Goal: Transaction & Acquisition: Purchase product/service

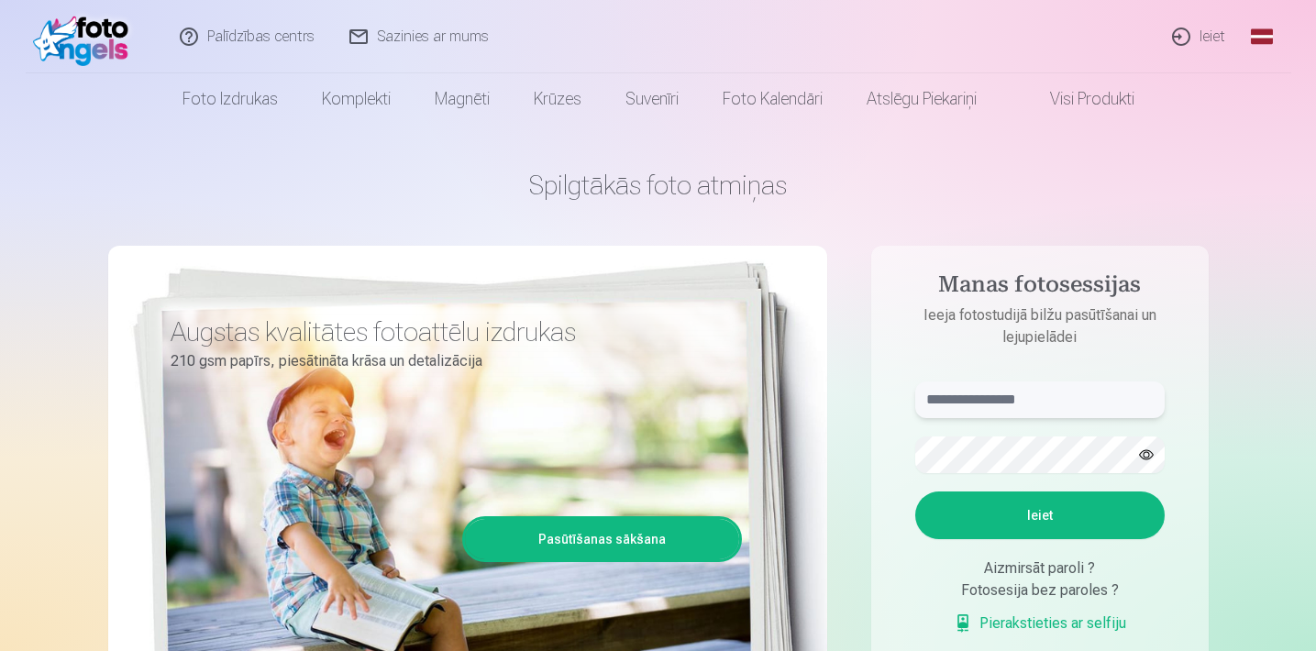
click at [952, 402] on input "text" at bounding box center [1039, 400] width 249 height 37
type input "**********"
click at [1039, 515] on button "Ieiet" at bounding box center [1039, 516] width 249 height 48
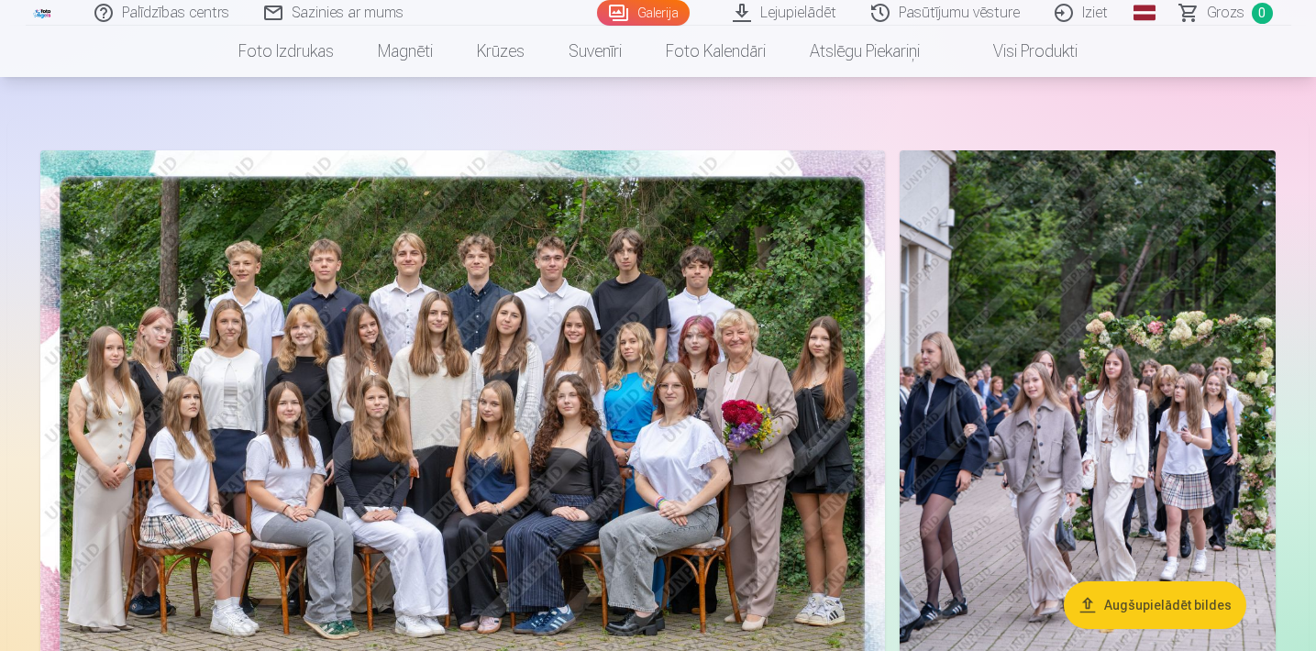
scroll to position [42, 0]
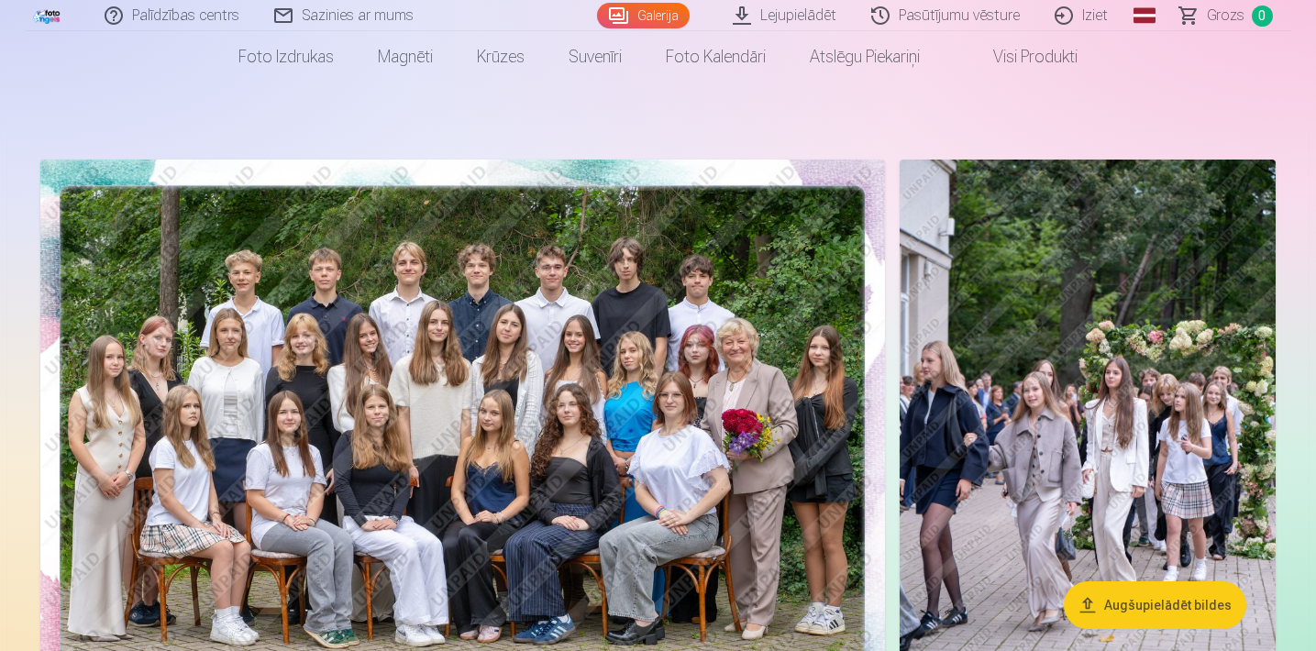
click at [636, 438] on img at bounding box center [462, 442] width 845 height 564
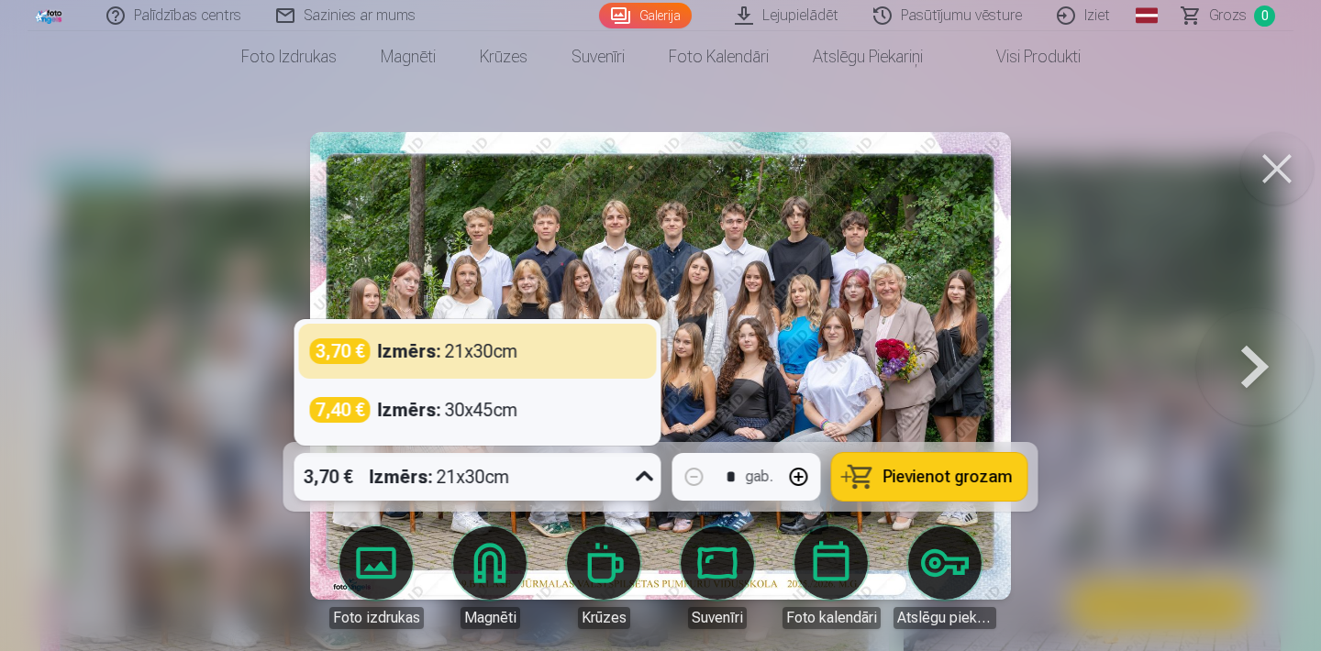
click at [642, 483] on icon at bounding box center [644, 476] width 29 height 29
click at [527, 349] on div "3,70 € Izmērs : 21x30cm" at bounding box center [478, 351] width 336 height 26
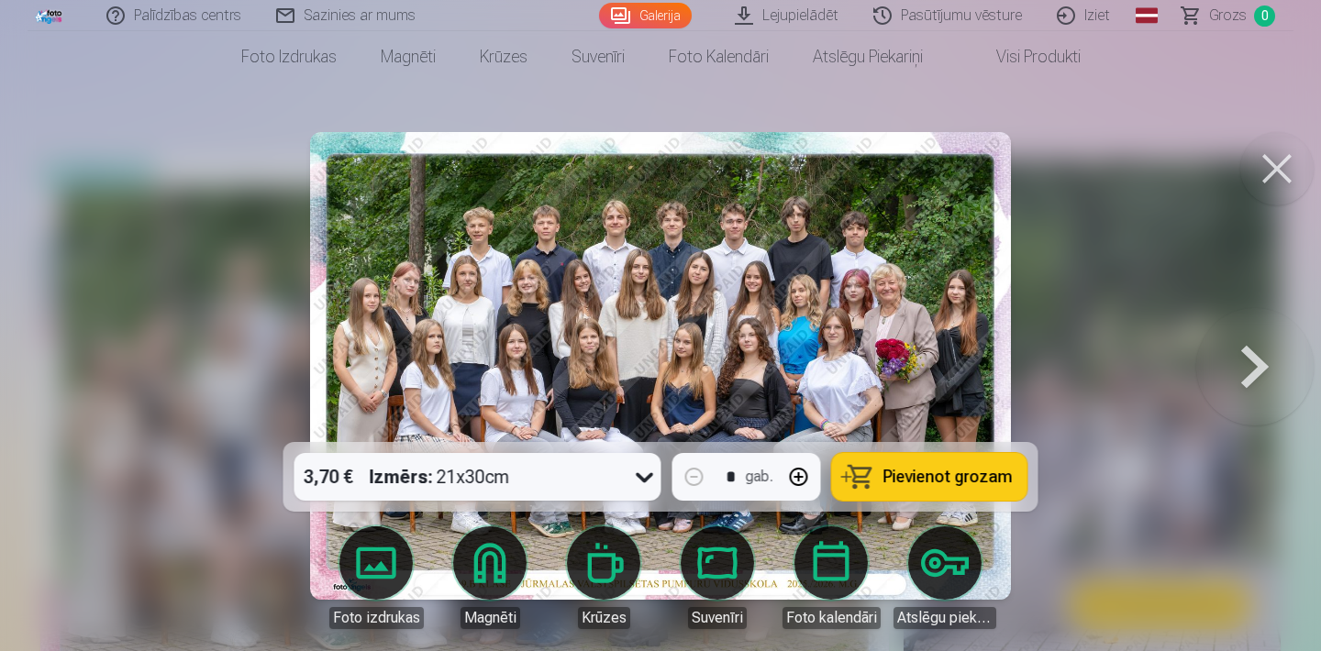
click at [924, 475] on span "Pievienot grozam" at bounding box center [947, 477] width 129 height 17
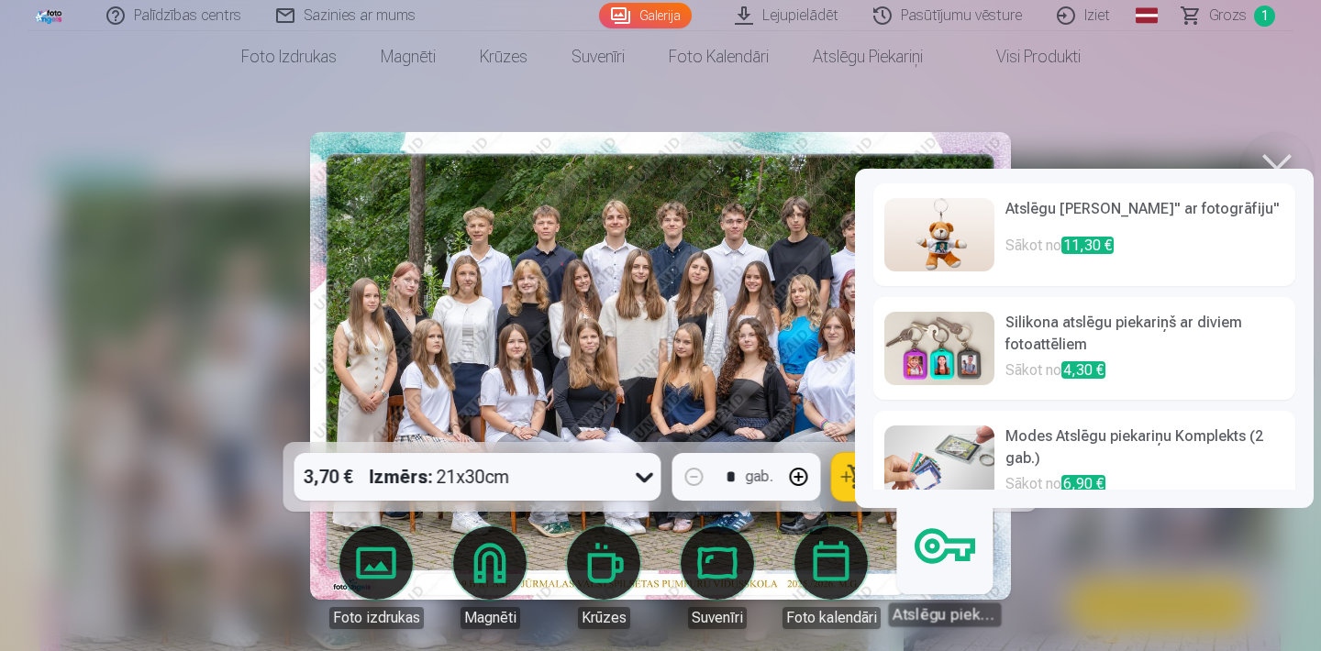
click at [1277, 167] on button at bounding box center [1276, 168] width 73 height 73
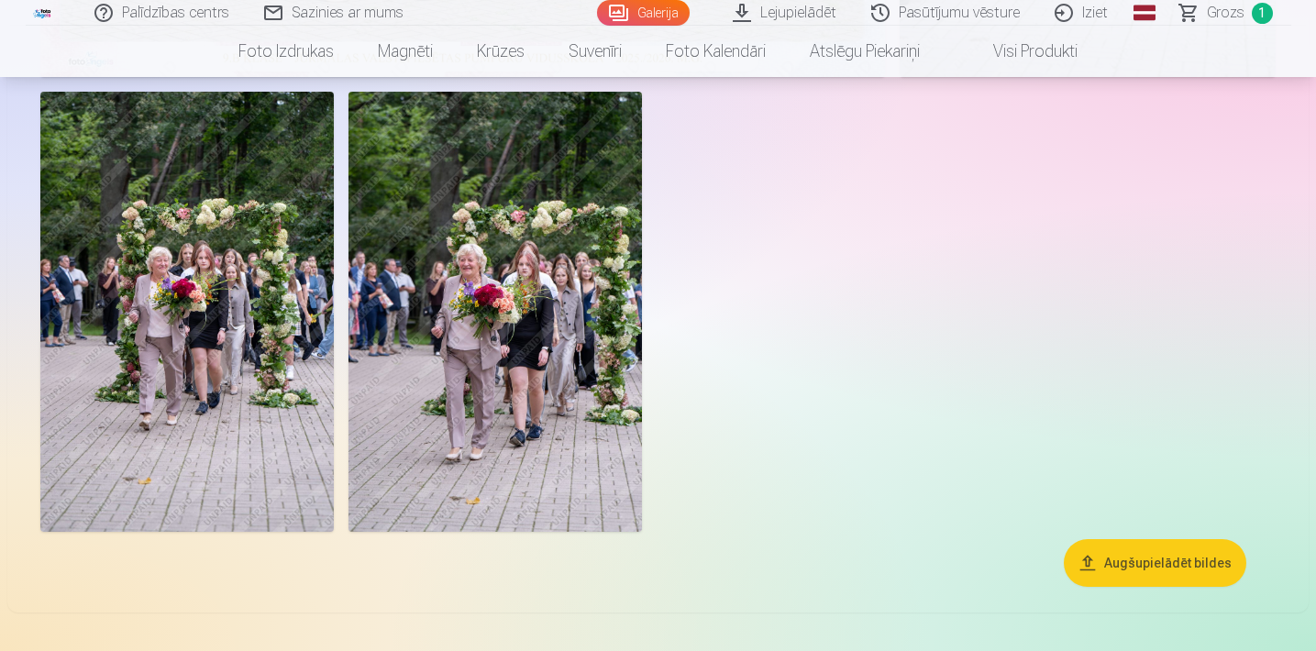
scroll to position [691, 0]
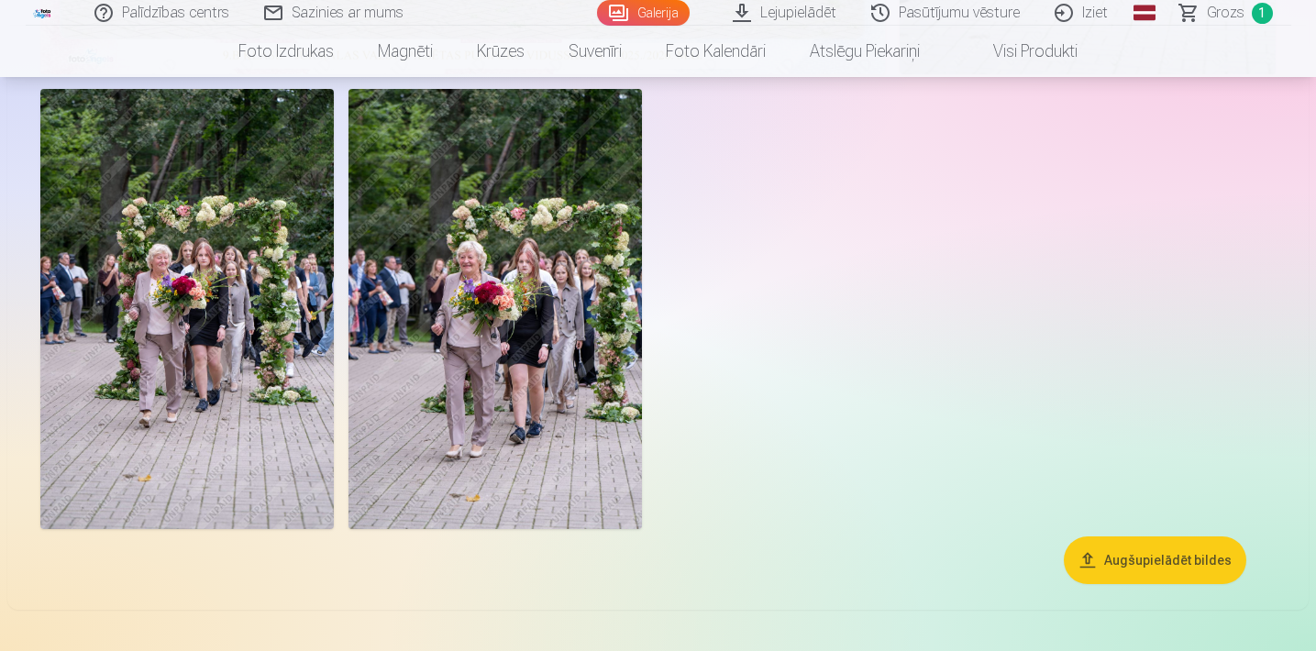
click at [574, 346] on img at bounding box center [494, 309] width 293 height 440
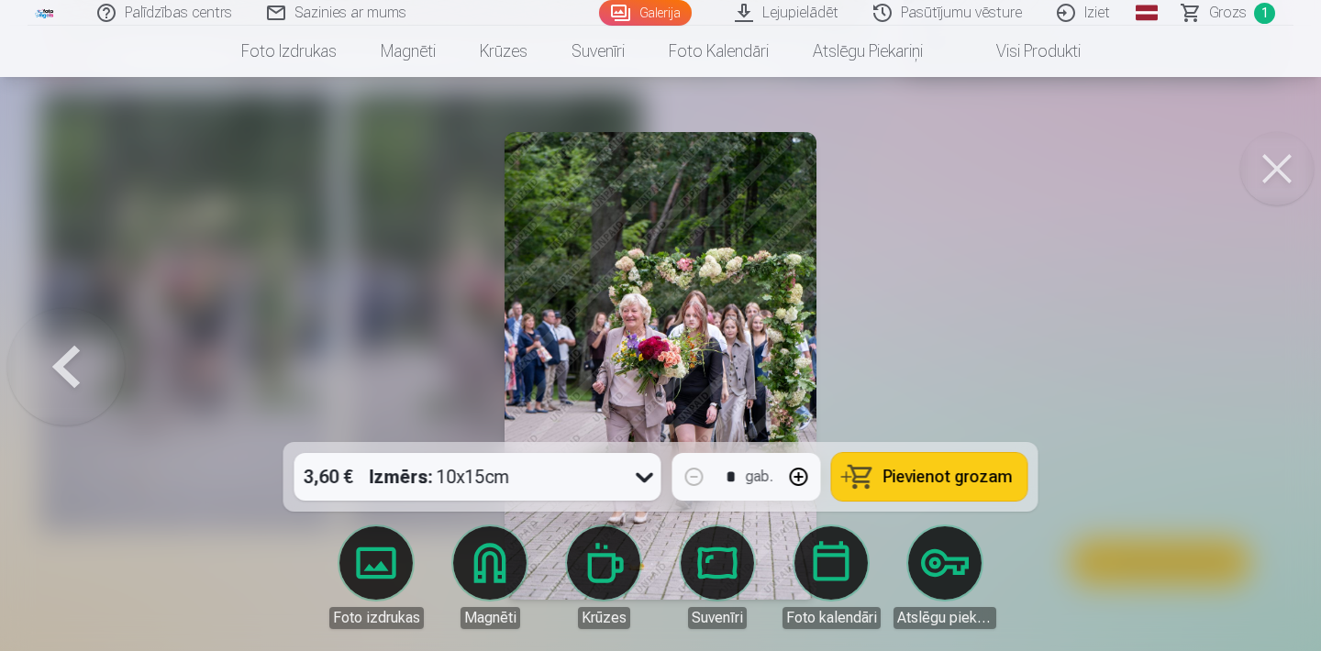
click at [633, 481] on icon at bounding box center [644, 476] width 29 height 29
click at [957, 348] on div at bounding box center [660, 325] width 1321 height 651
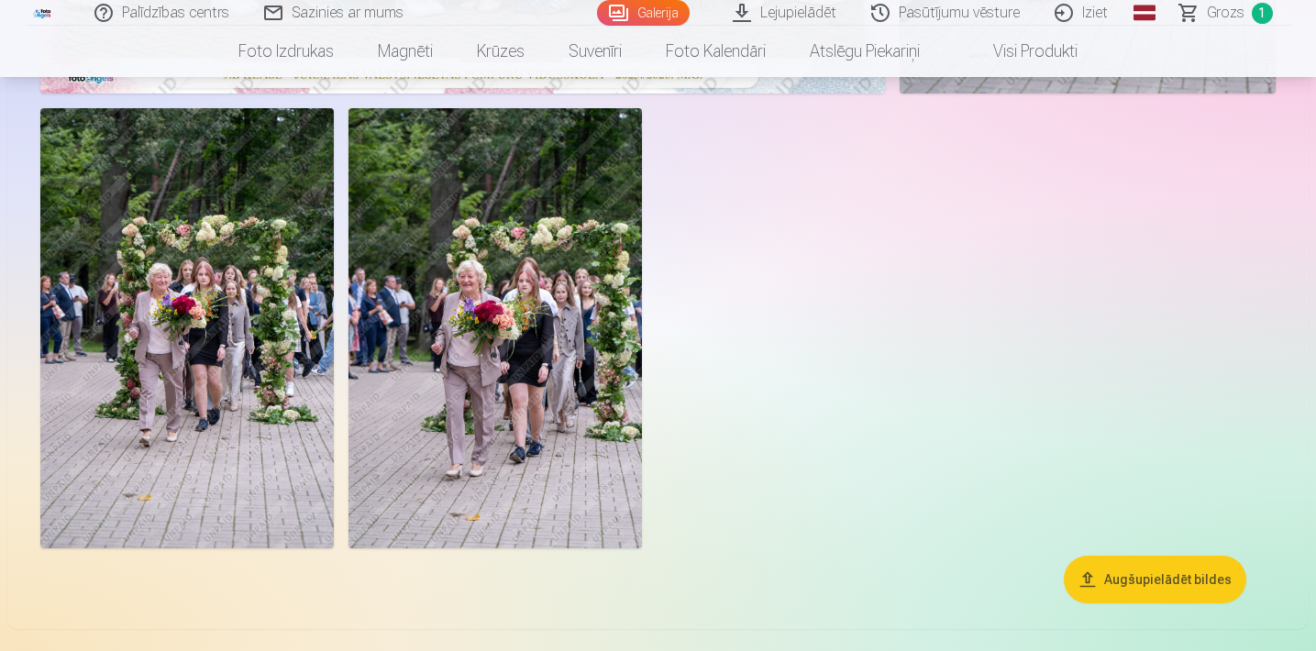
scroll to position [673, 0]
click at [525, 329] on img at bounding box center [494, 327] width 293 height 440
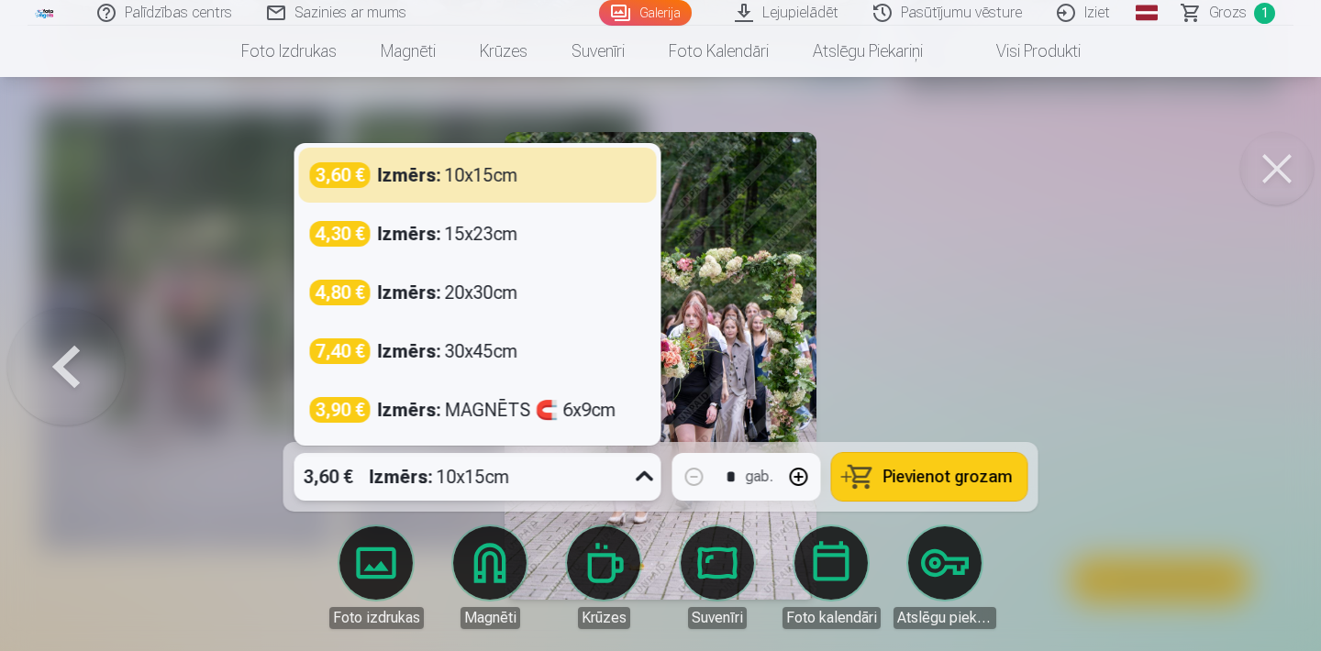
click at [633, 481] on icon at bounding box center [644, 476] width 29 height 29
click at [633, 482] on icon at bounding box center [644, 476] width 29 height 29
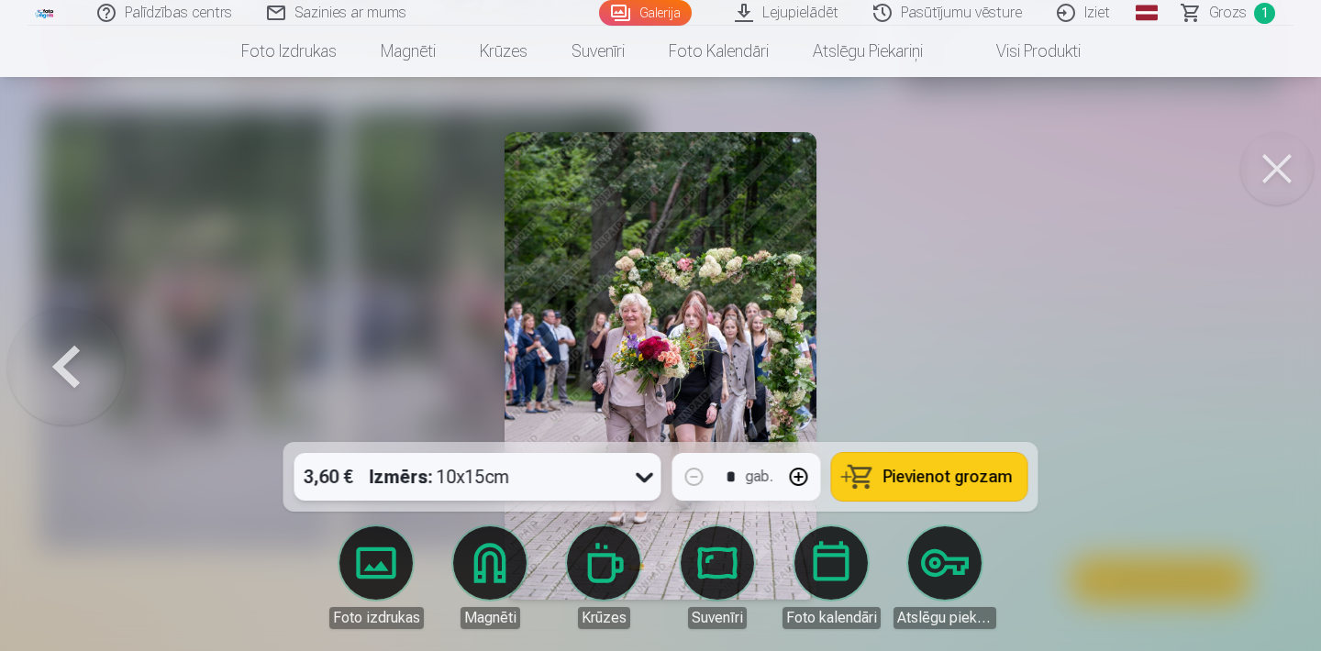
click at [634, 483] on icon at bounding box center [644, 476] width 29 height 29
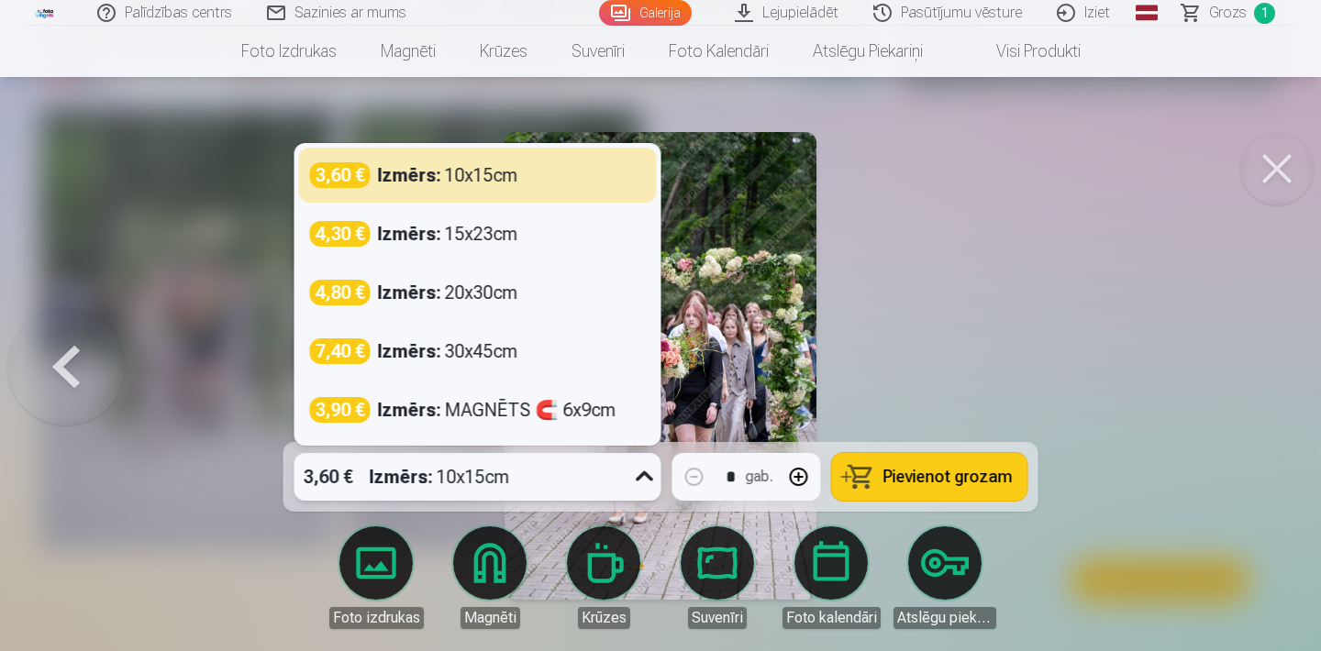
click at [496, 170] on div "Izmērs : 10x15cm" at bounding box center [448, 175] width 140 height 26
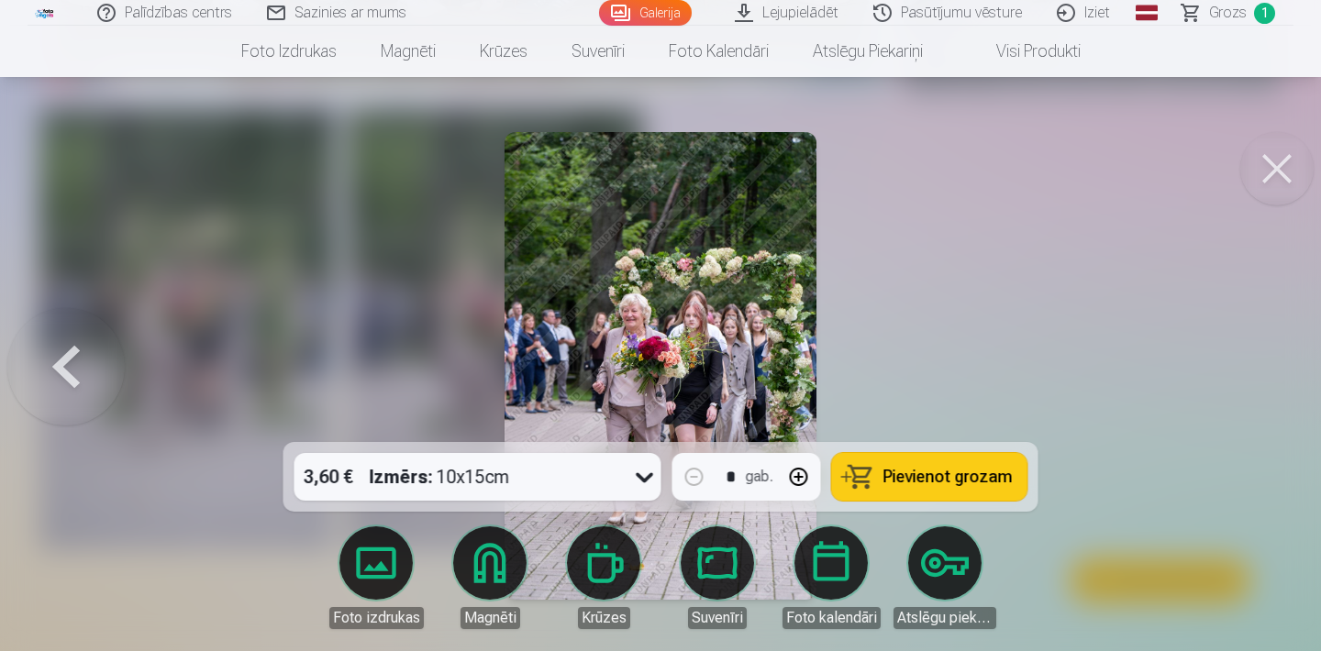
click at [932, 478] on span "Pievienot grozam" at bounding box center [947, 477] width 129 height 17
click at [1274, 170] on button at bounding box center [1276, 168] width 73 height 73
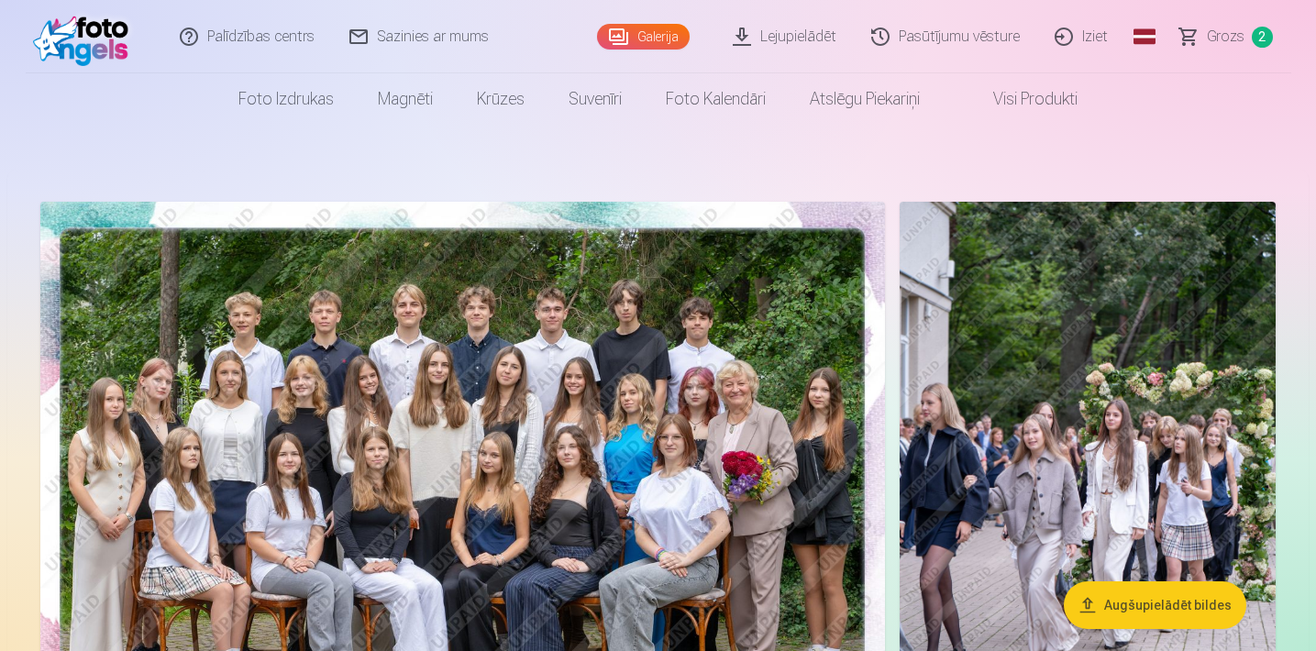
click at [1230, 32] on span "Grozs" at bounding box center [1226, 37] width 38 height 22
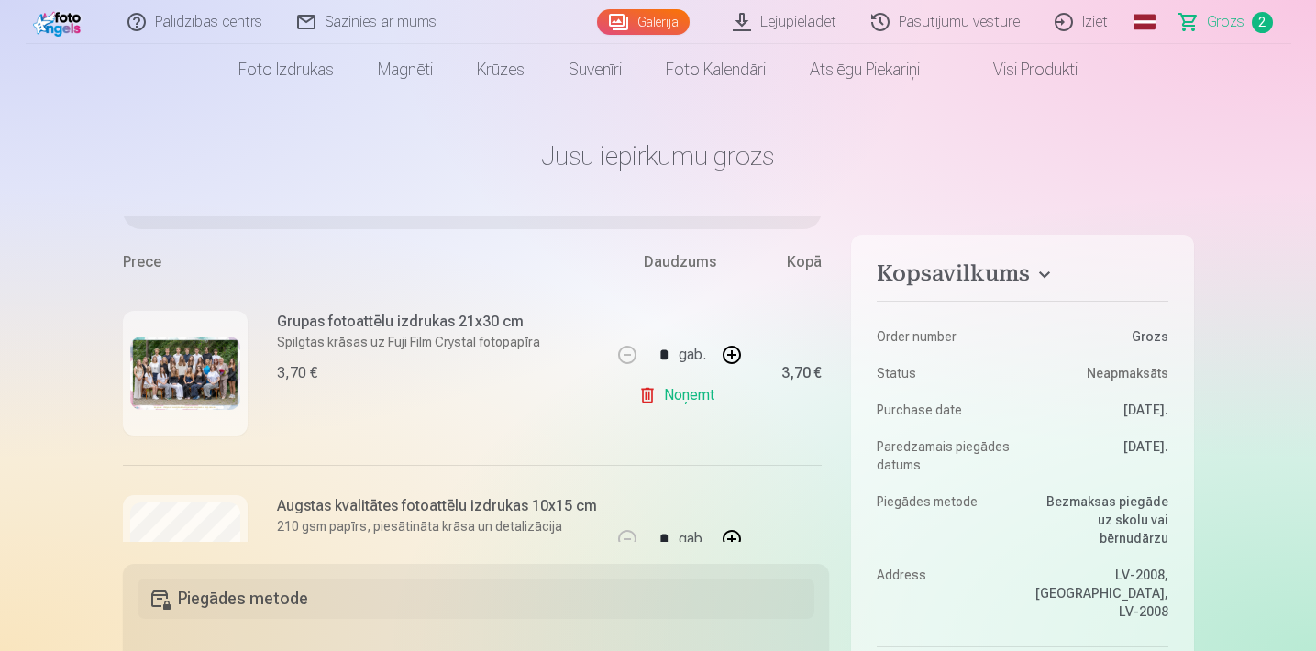
scroll to position [39, 1]
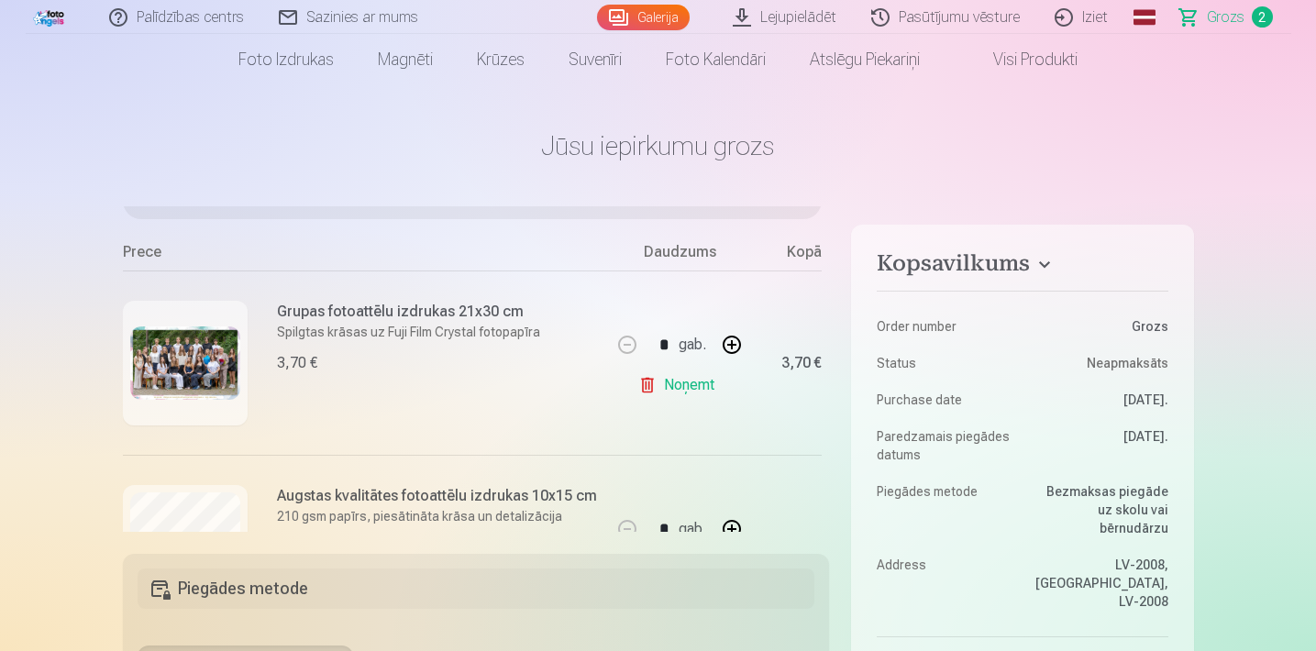
click at [182, 357] on img at bounding box center [185, 362] width 110 height 73
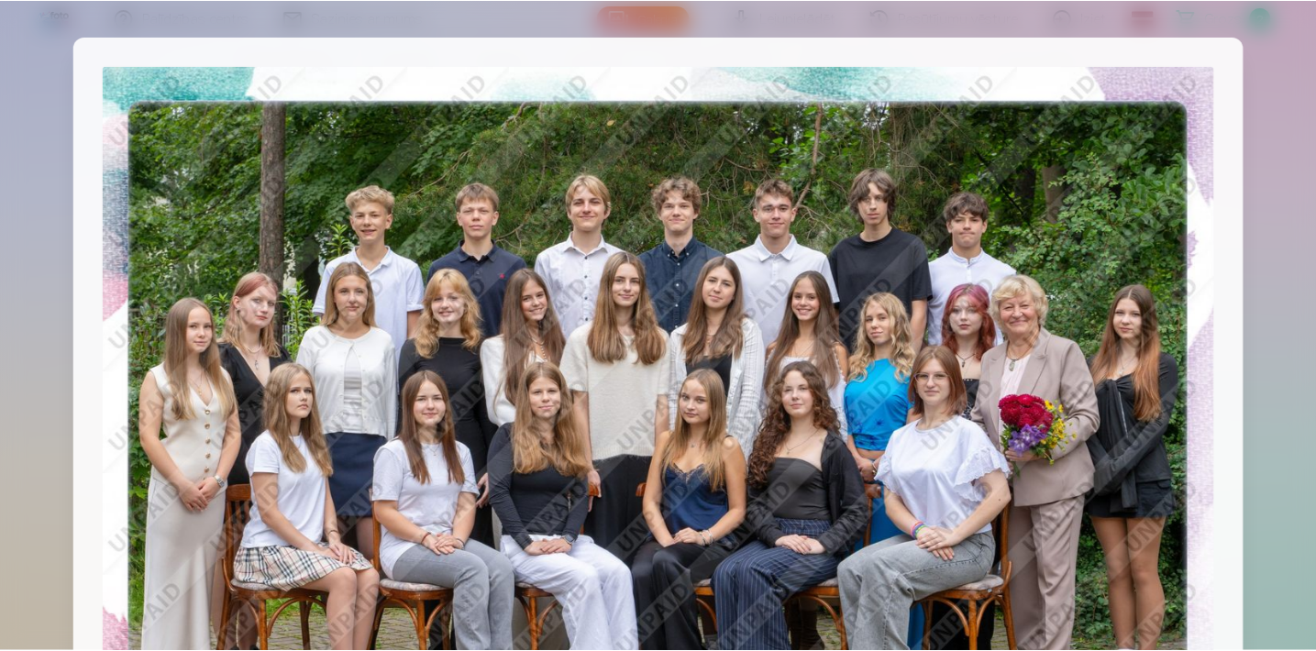
scroll to position [0, 0]
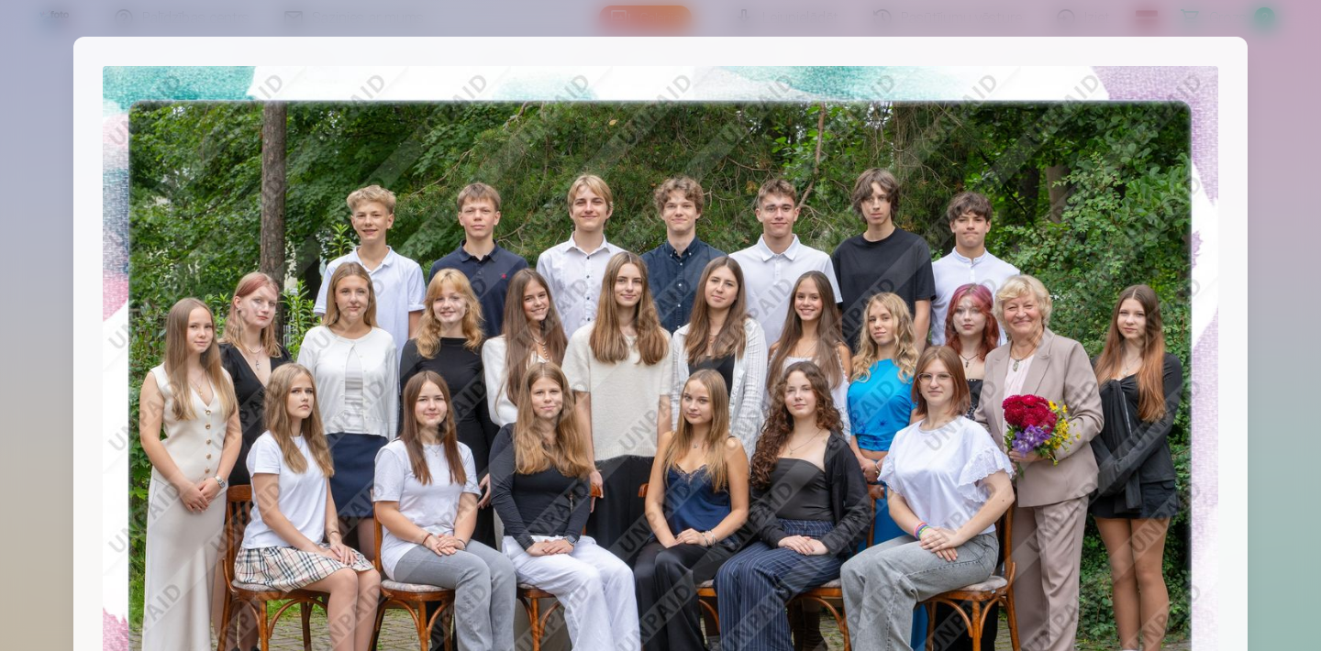
click at [1282, 378] on div at bounding box center [660, 325] width 1321 height 651
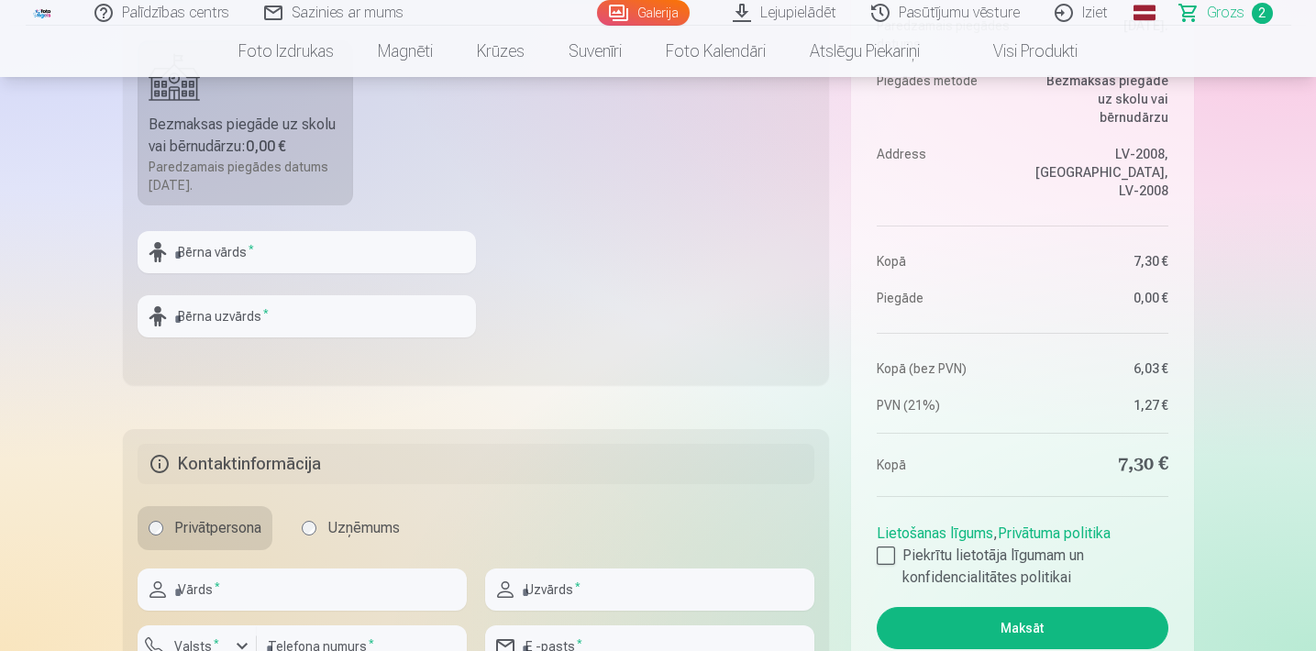
scroll to position [645, 0]
type input "*"
type input "******"
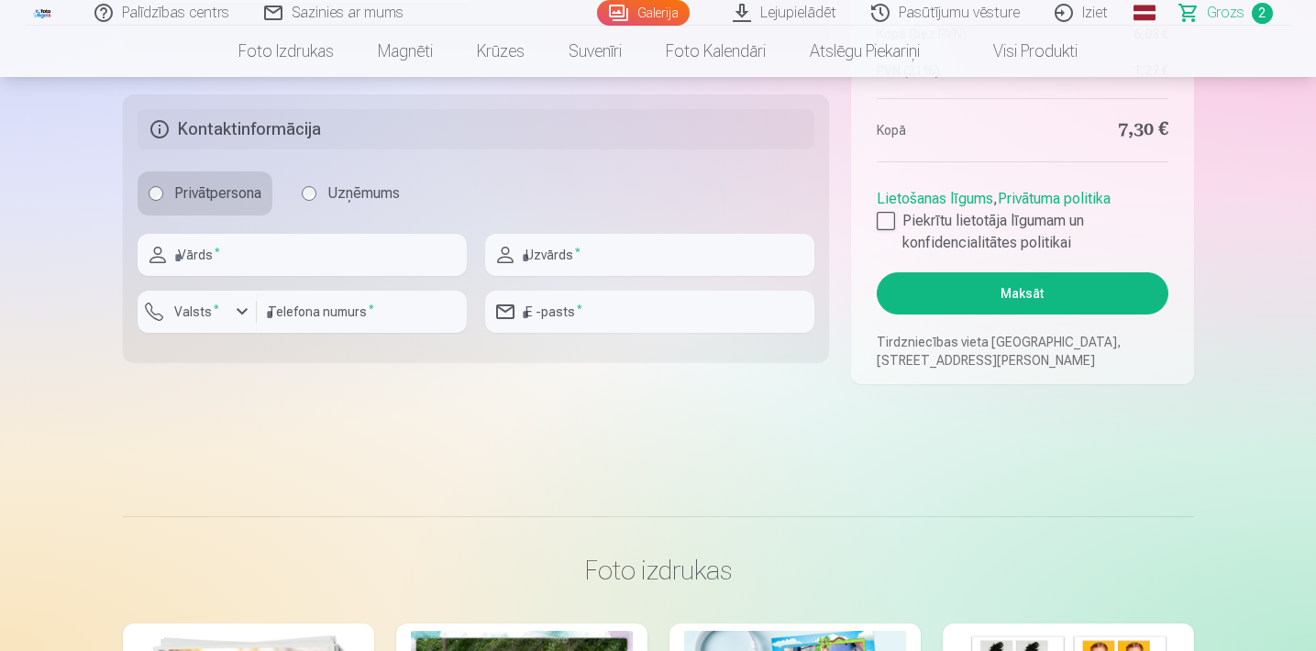
scroll to position [988, 0]
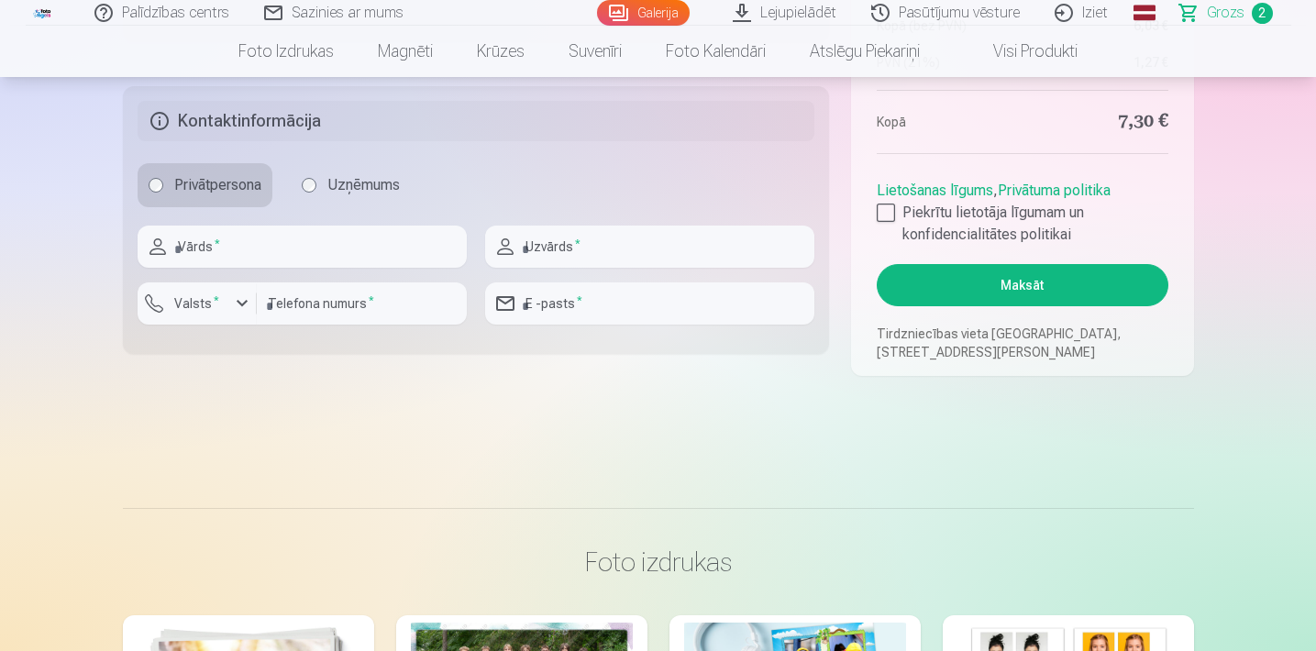
type input "*****"
type input "****"
click at [247, 310] on div "button" at bounding box center [242, 304] width 22 height 22
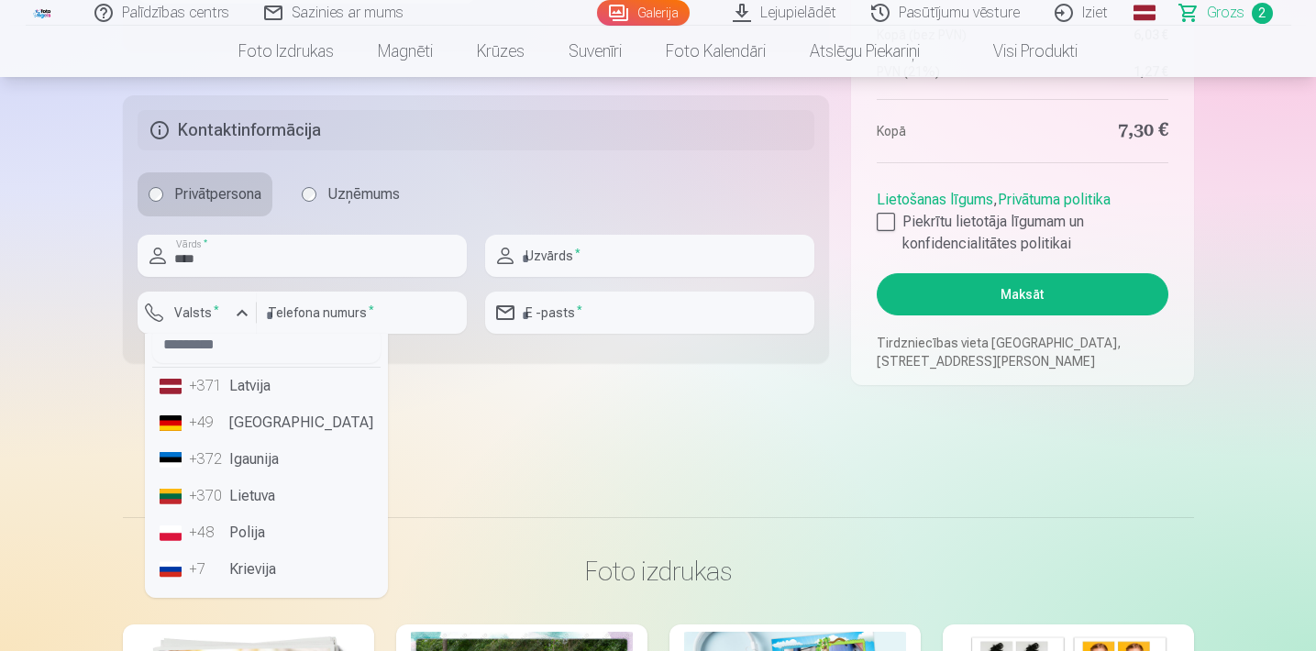
scroll to position [979, 1]
drag, startPoint x: 271, startPoint y: 382, endPoint x: 290, endPoint y: 376, distance: 20.3
click at [272, 382] on li "+371 Latvija" at bounding box center [266, 386] width 228 height 37
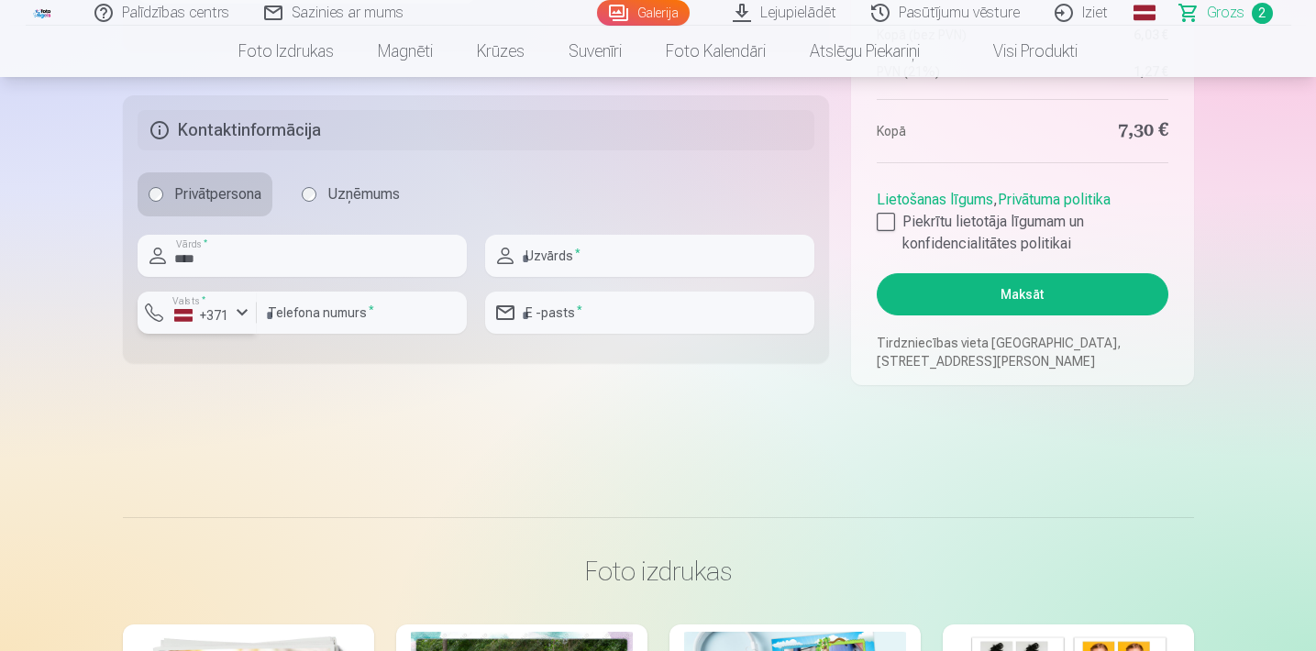
scroll to position [979, 0]
click at [327, 314] on input "number" at bounding box center [362, 313] width 210 height 42
type input "********"
type input "*****"
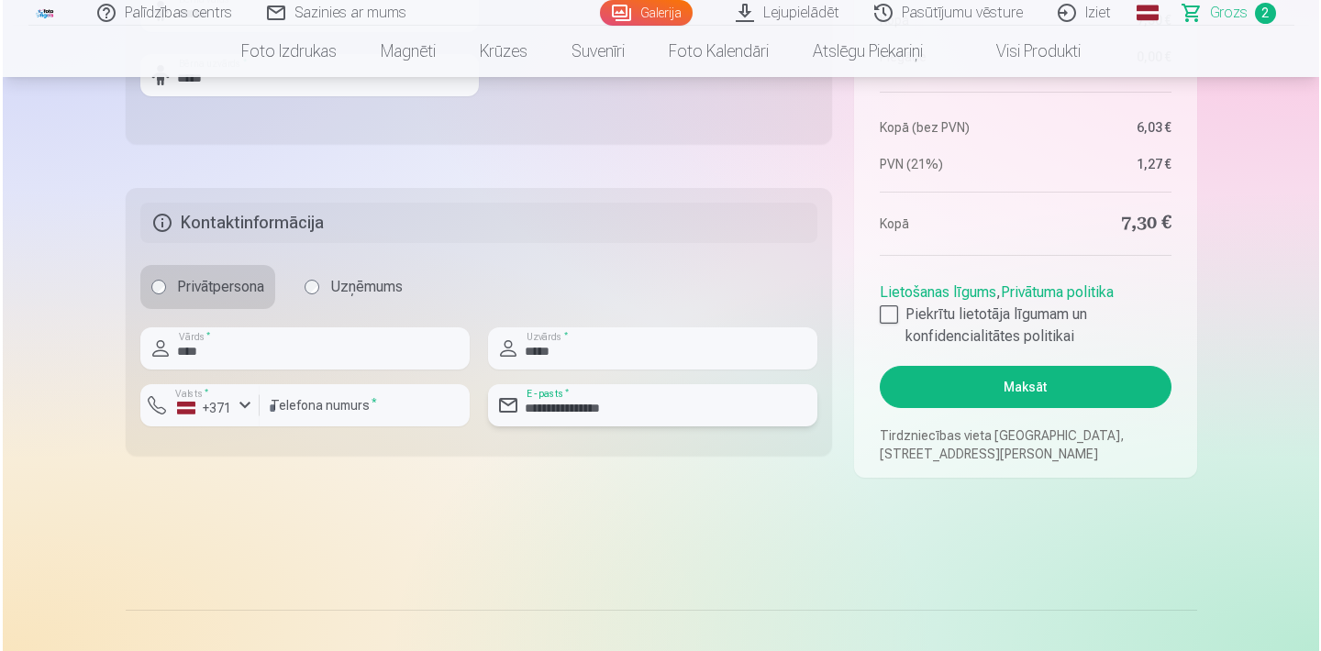
scroll to position [886, 0]
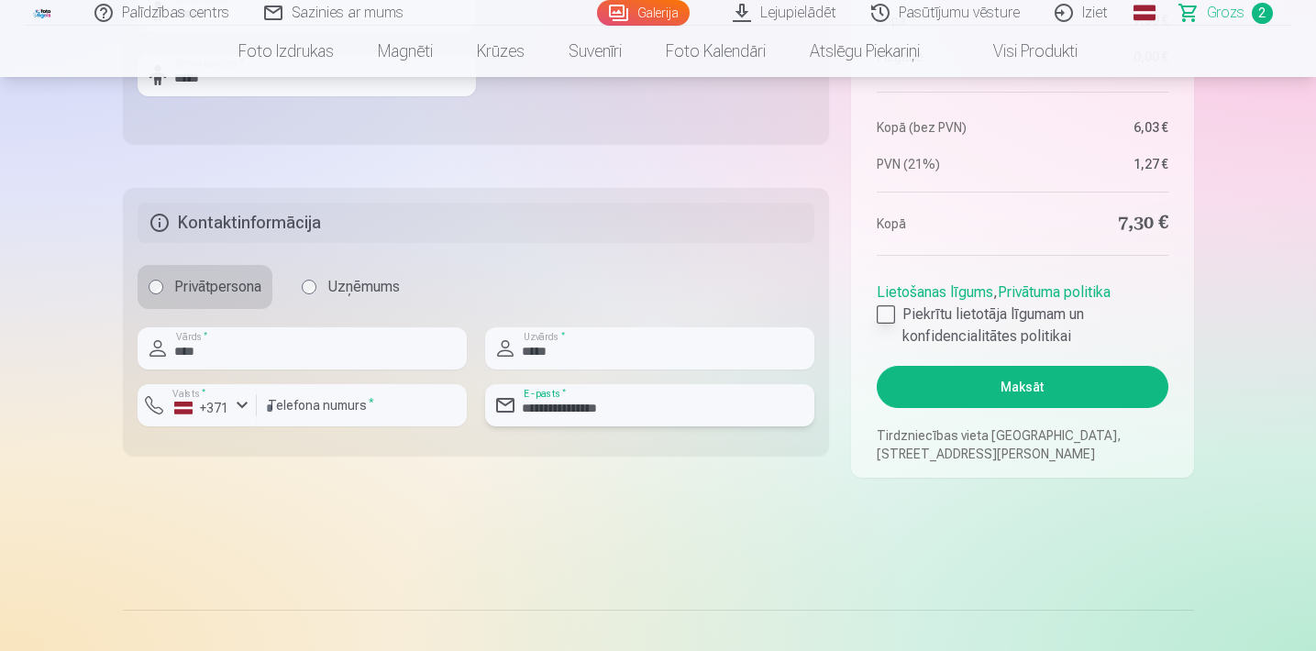
type input "**********"
click at [888, 312] on div at bounding box center [886, 314] width 18 height 18
click at [1031, 383] on button "Maksāt" at bounding box center [1022, 387] width 291 height 42
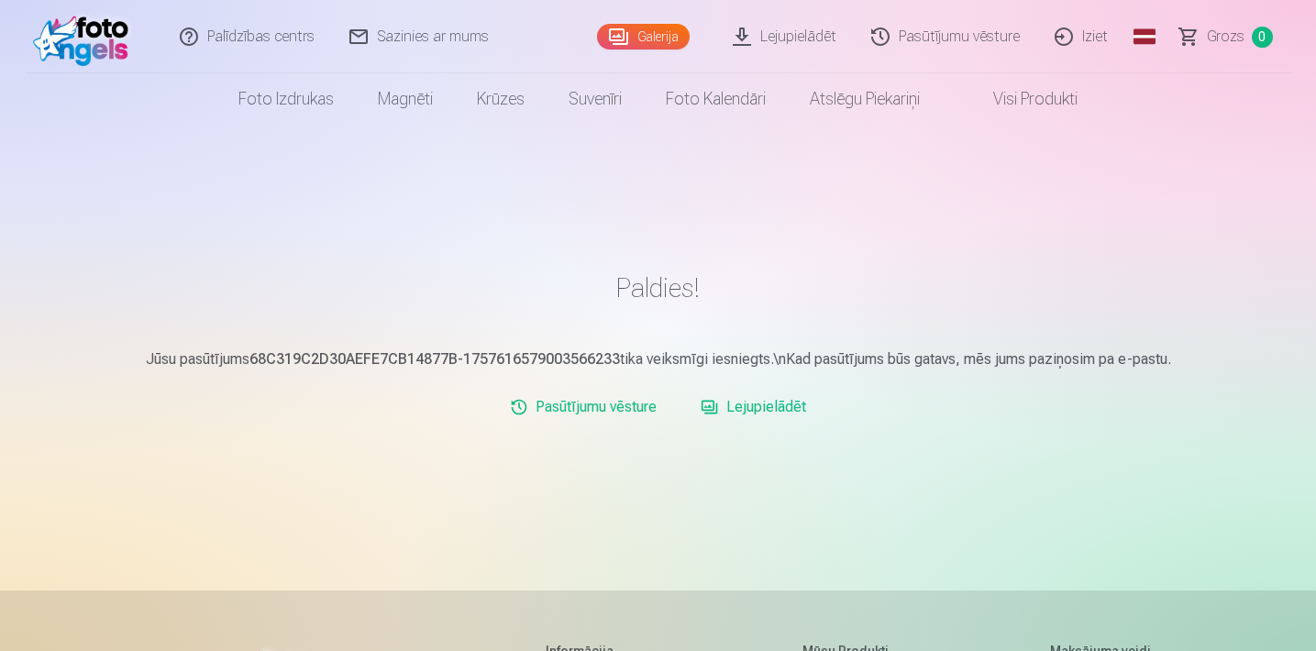
click at [1103, 40] on link "Iziet" at bounding box center [1082, 36] width 88 height 73
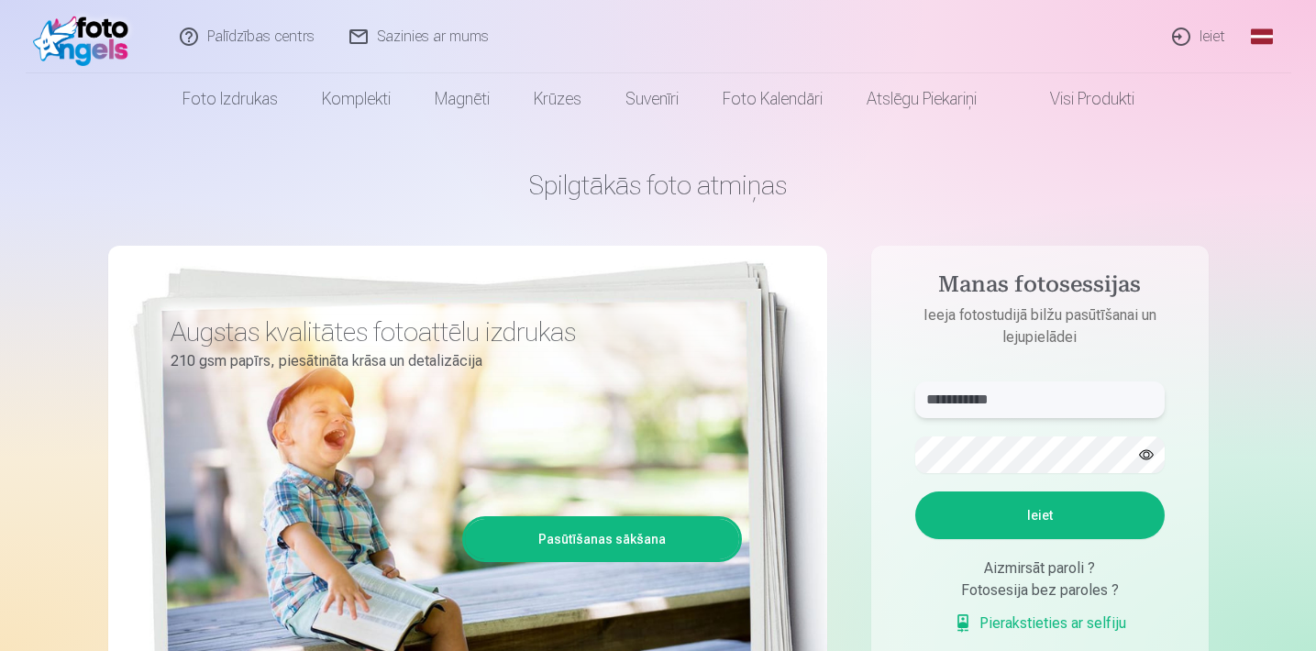
type input "**********"
click at [1039, 515] on button "Ieiet" at bounding box center [1039, 516] width 249 height 48
